Goal: Task Accomplishment & Management: Manage account settings

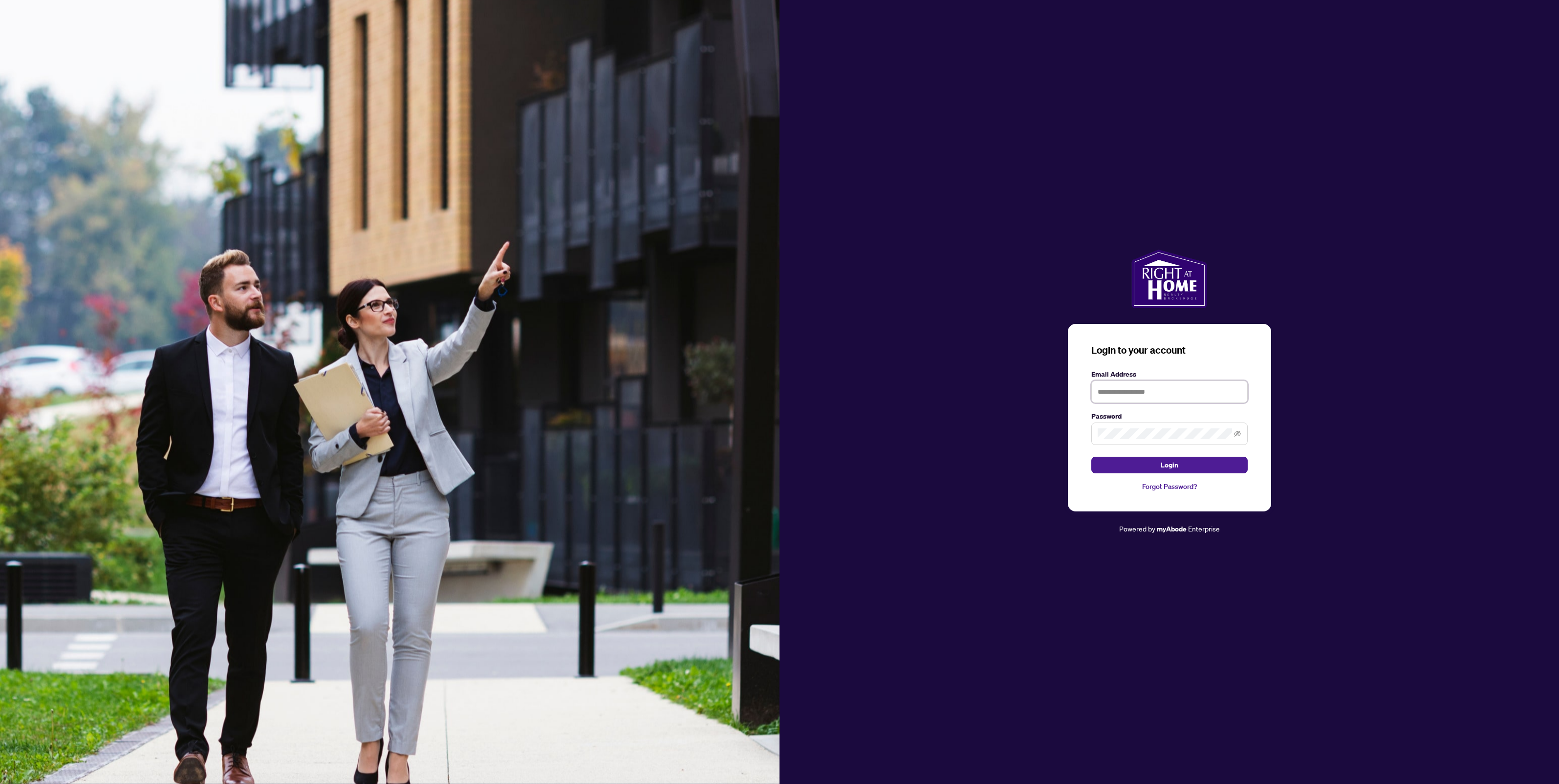
click at [1119, 389] on input "text" at bounding box center [1169, 392] width 156 height 22
type input "**********"
click at [1091, 457] on button "Login" at bounding box center [1169, 465] width 156 height 16
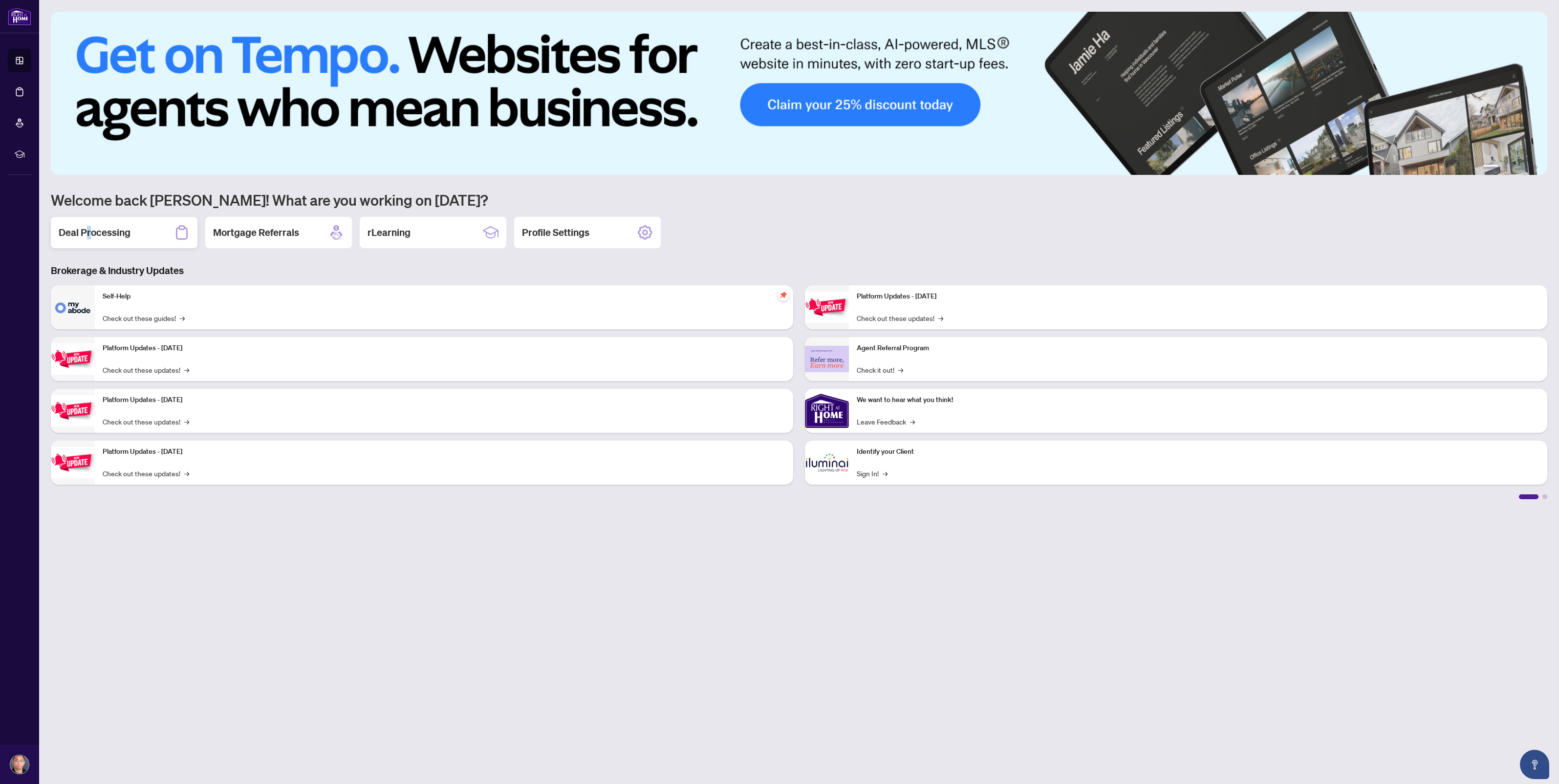
click at [90, 235] on h2 "Deal Processing" at bounding box center [95, 233] width 72 height 14
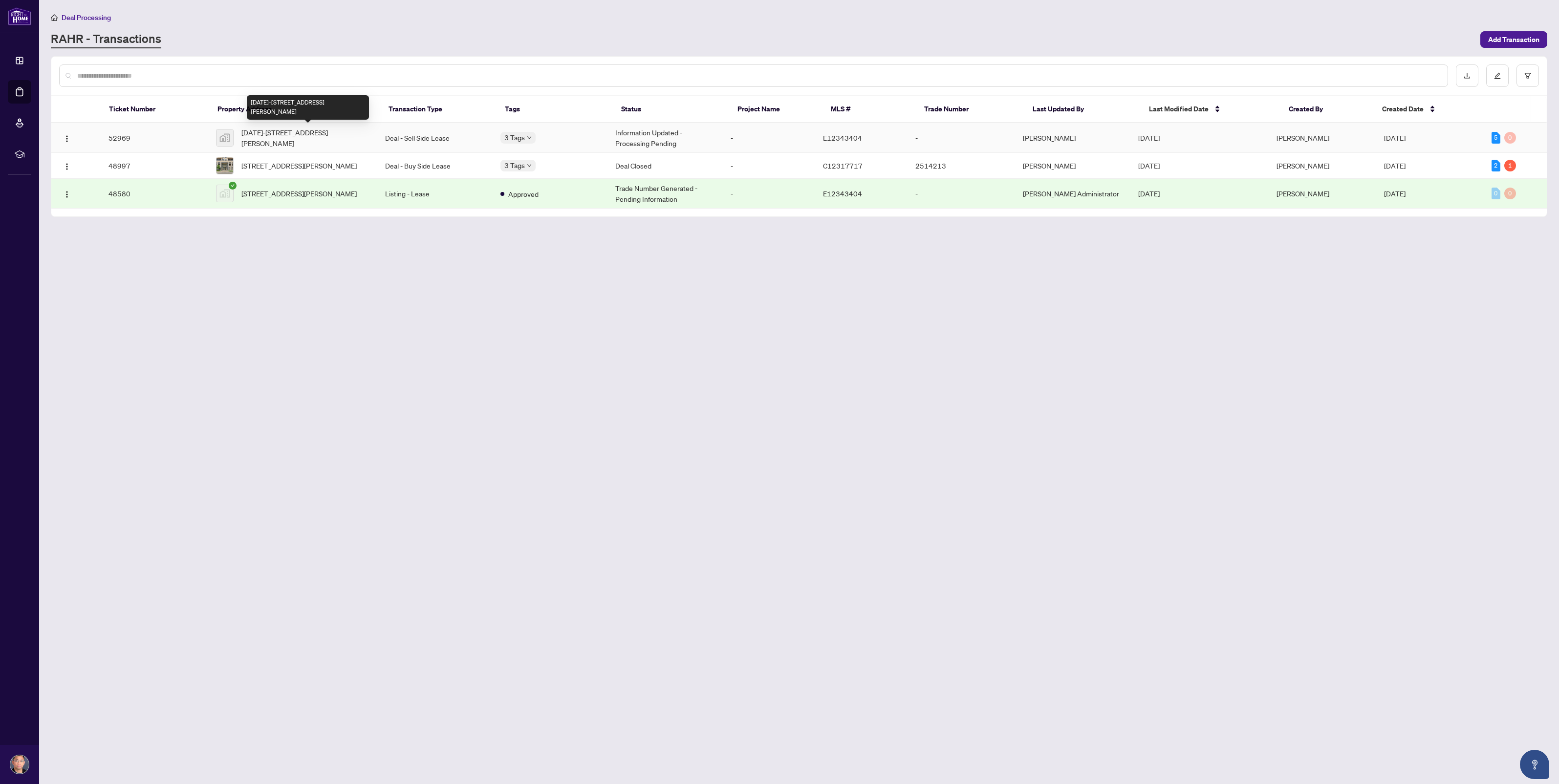
click at [276, 135] on span "[DATE]-[STREET_ADDRESS][PERSON_NAME]" at bounding box center [305, 137] width 128 height 21
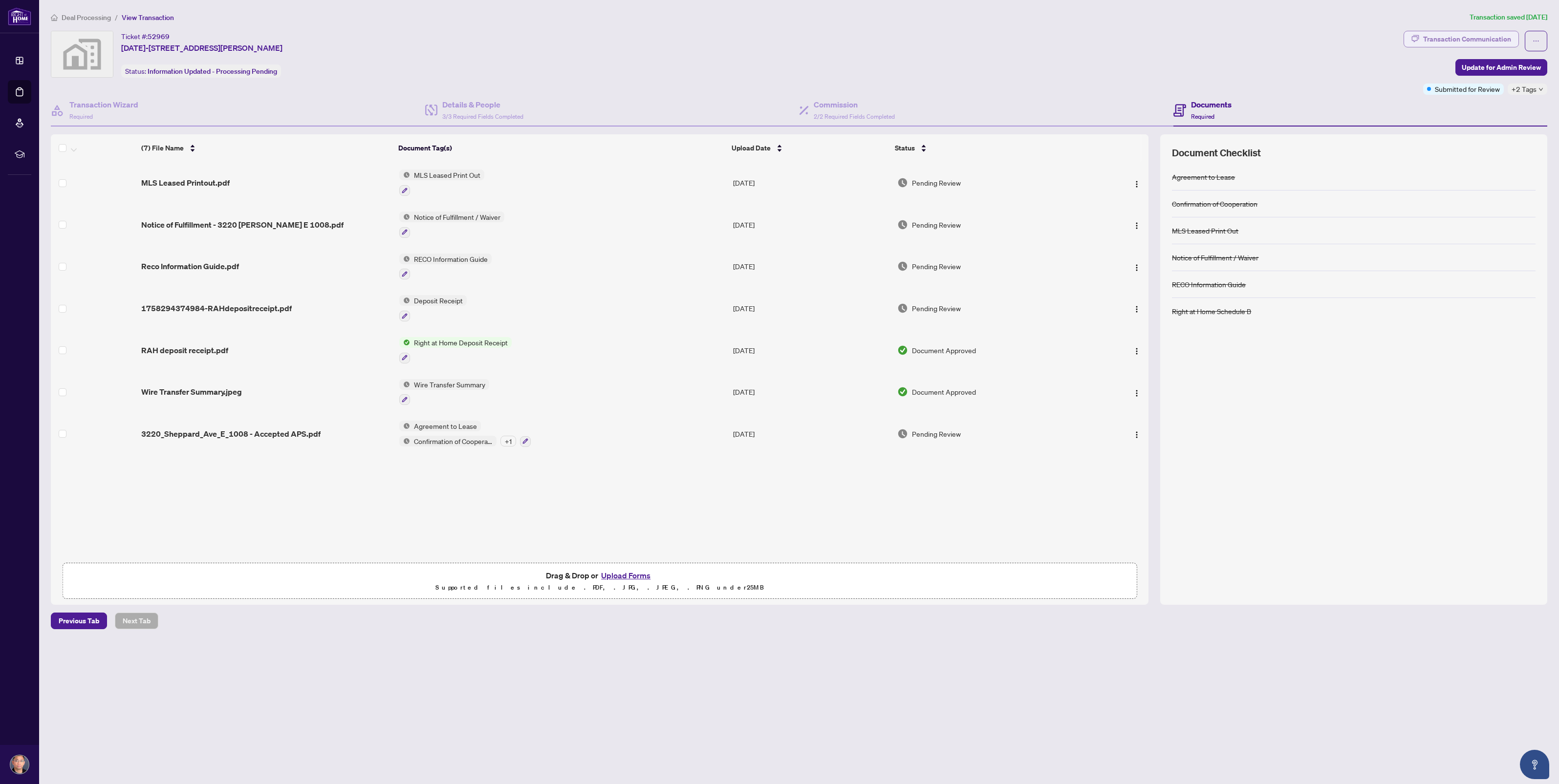
click at [1451, 43] on div "Transaction Communication" at bounding box center [1467, 39] width 88 height 15
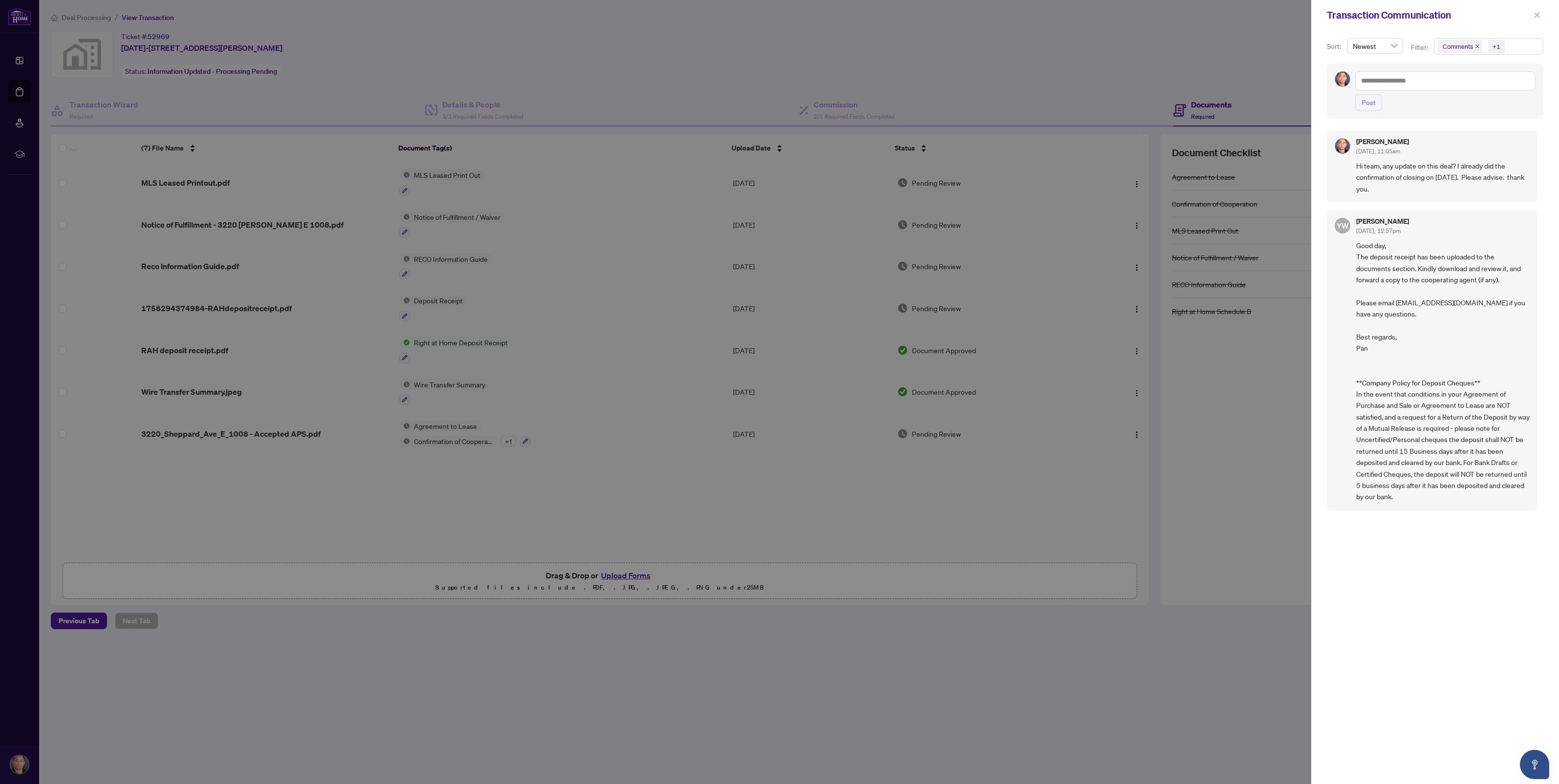
click at [1539, 13] on icon "close" at bounding box center [1538, 15] width 7 height 7
